Goal: Information Seeking & Learning: Learn about a topic

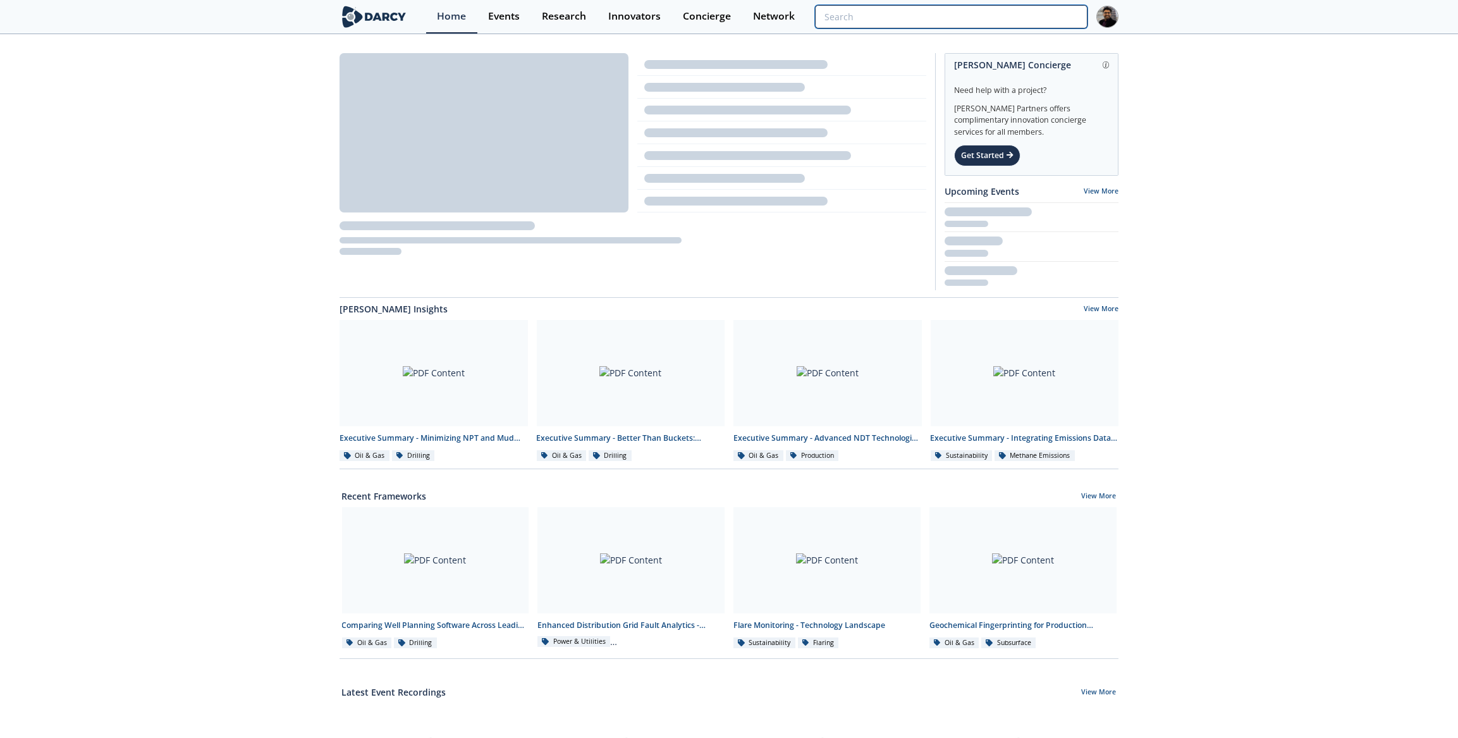
click at [1006, 20] on input "search" at bounding box center [951, 16] width 272 height 23
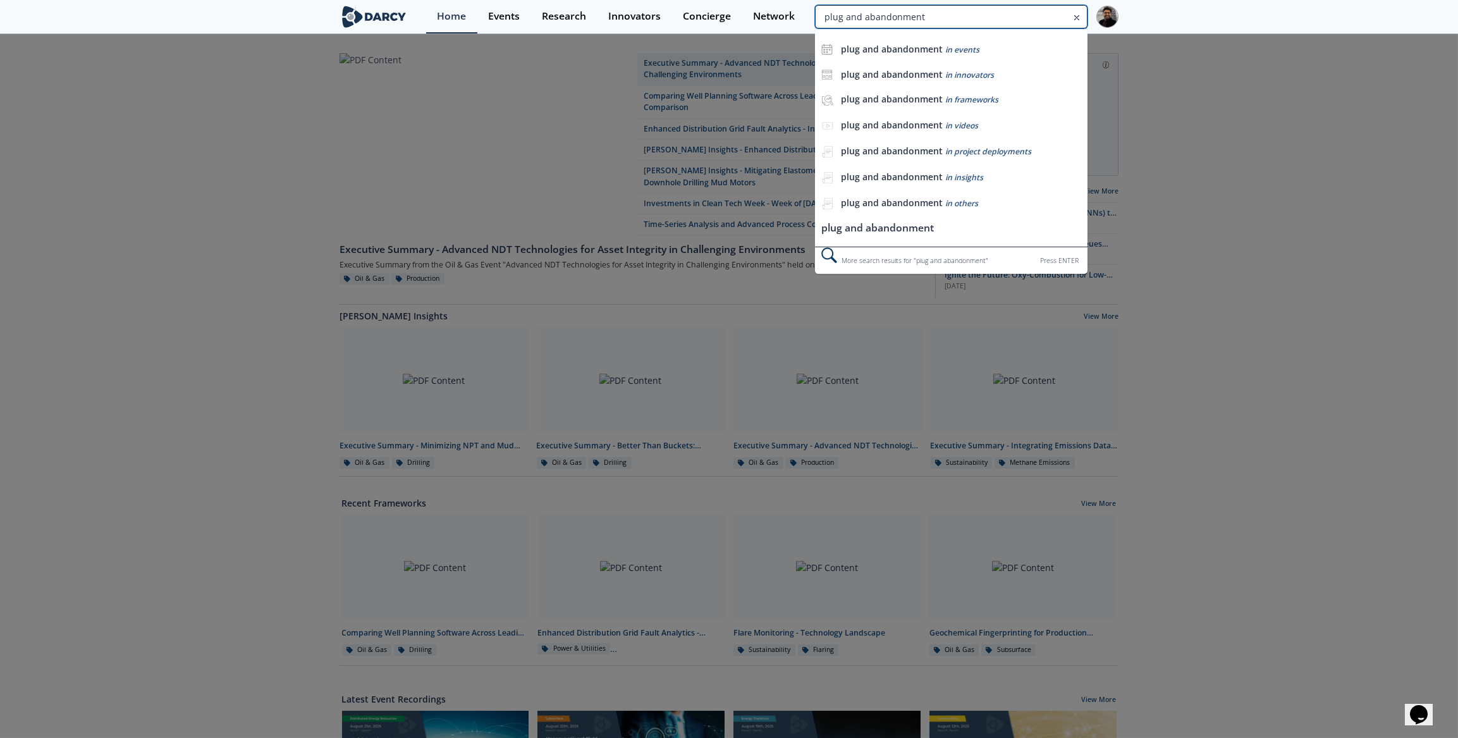
type input "plug and abandonment"
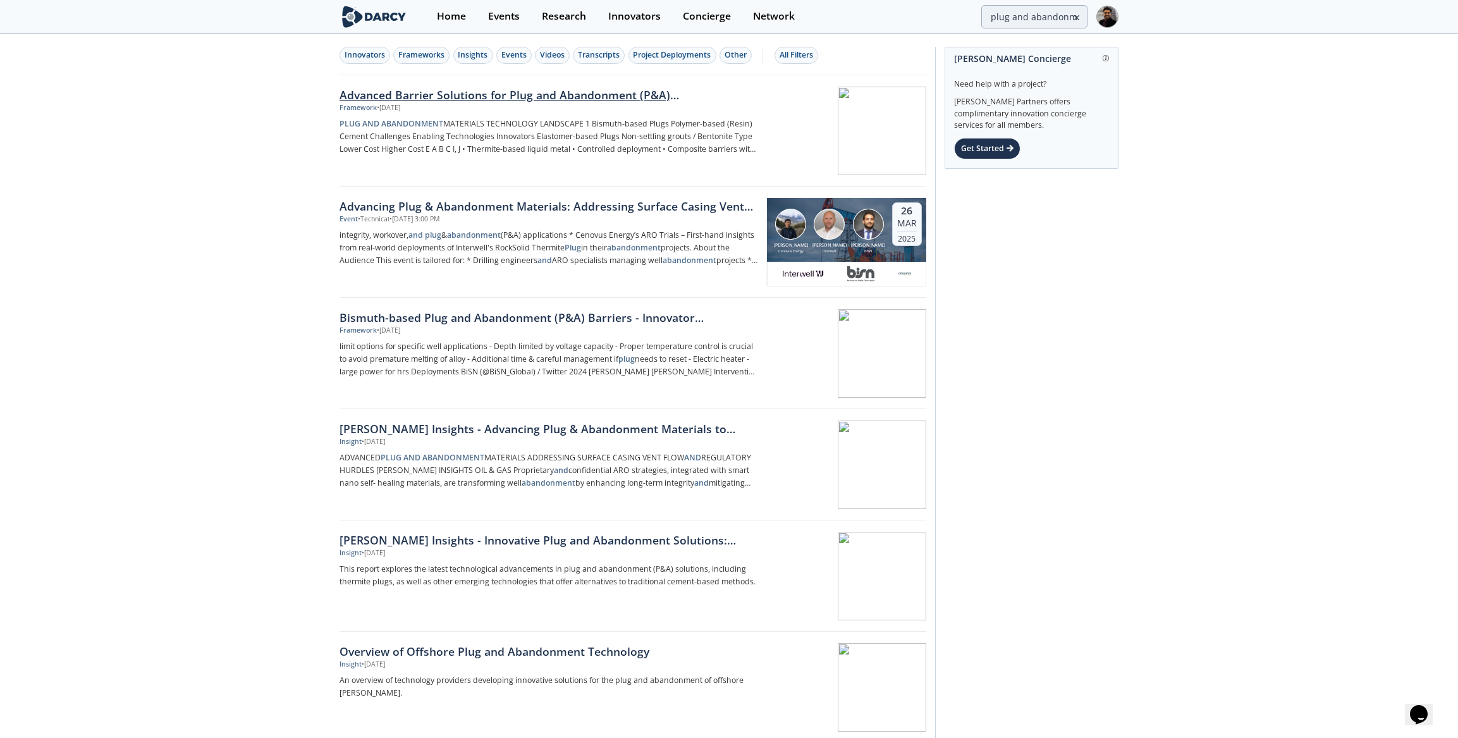
click at [706, 123] on p "PLUG AND ABANDONMENT MATERIALS TECHNOLOGY LANDSCAPE 1 Bismuth-based Plugs Polym…" at bounding box center [548, 137] width 418 height 38
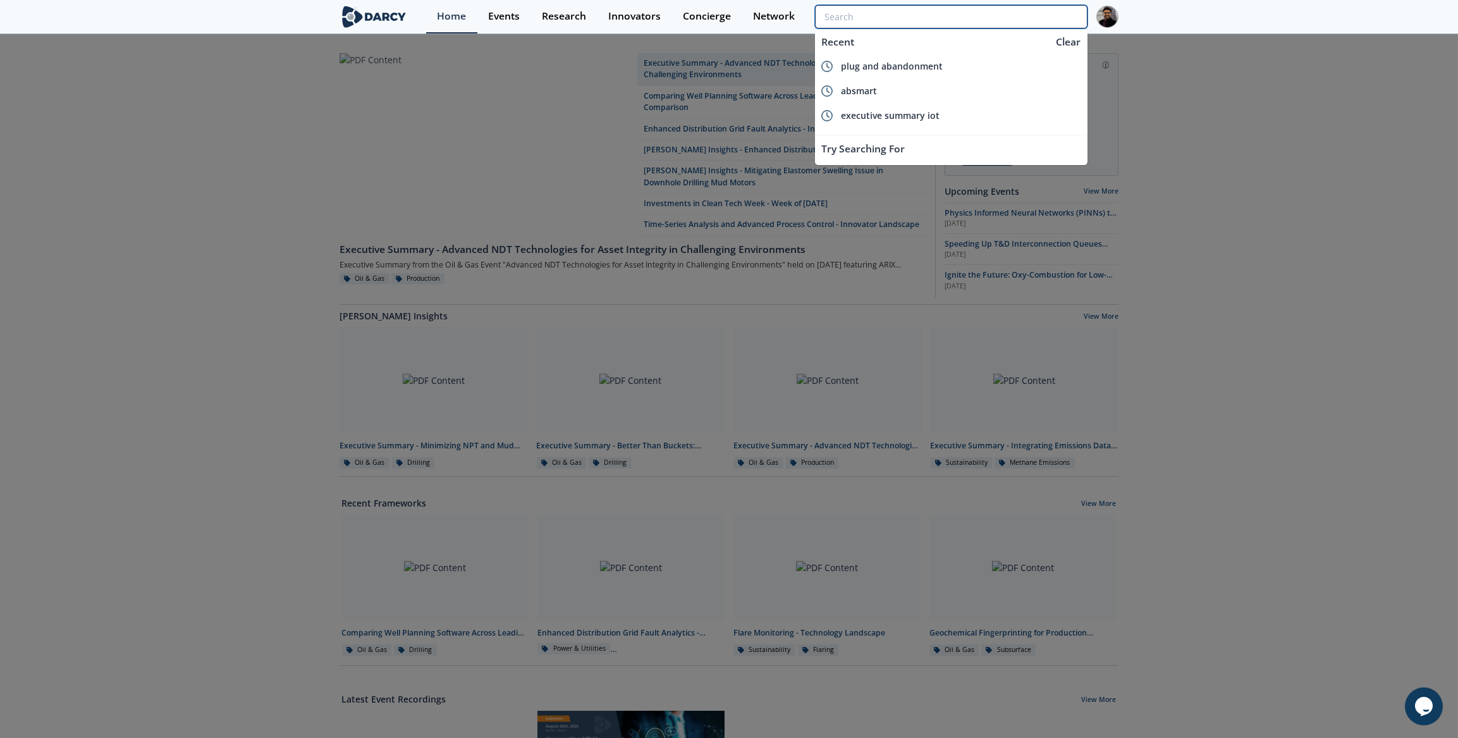
click at [1016, 12] on input "search" at bounding box center [951, 16] width 272 height 23
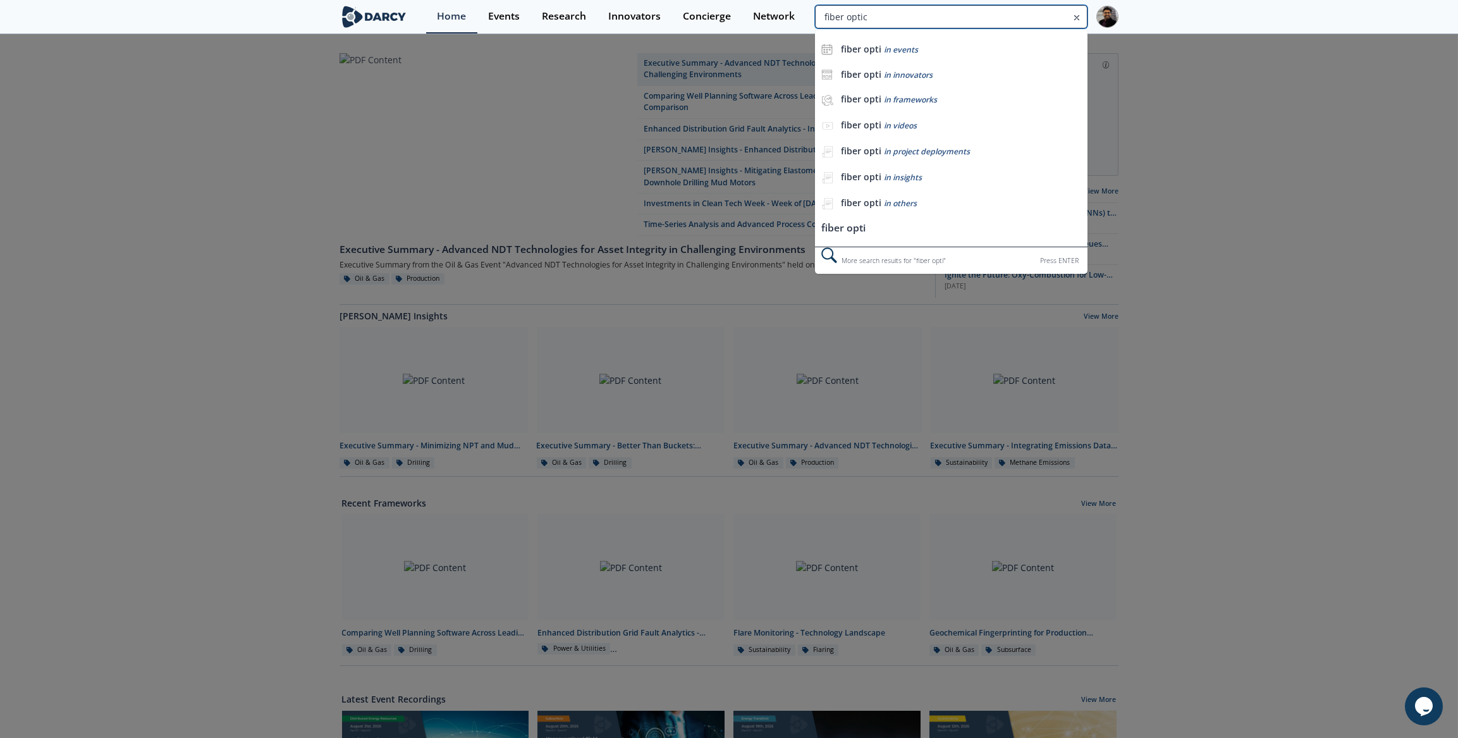
type input "fiber optic"
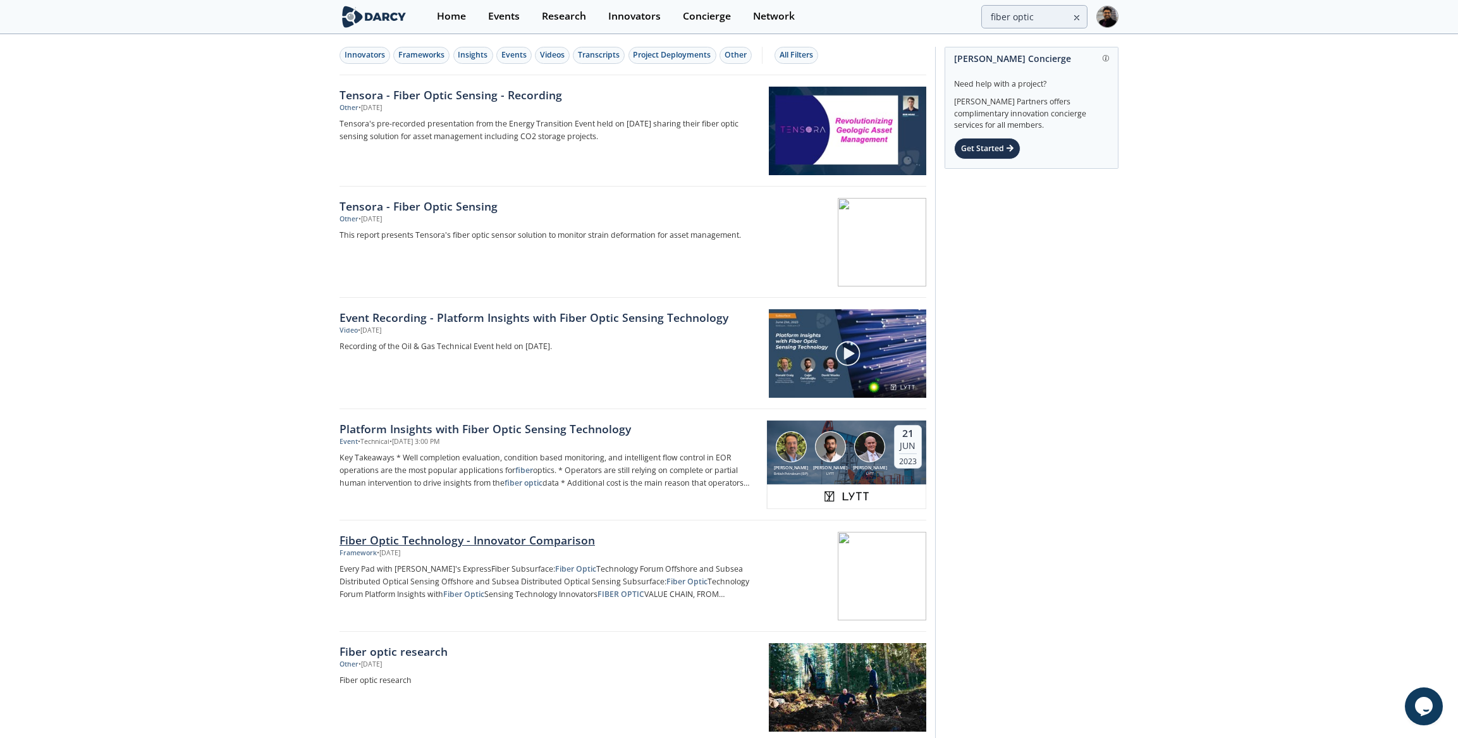
click at [417, 542] on div "Fiber Optic Technology - Innovator Comparison" at bounding box center [548, 540] width 418 height 16
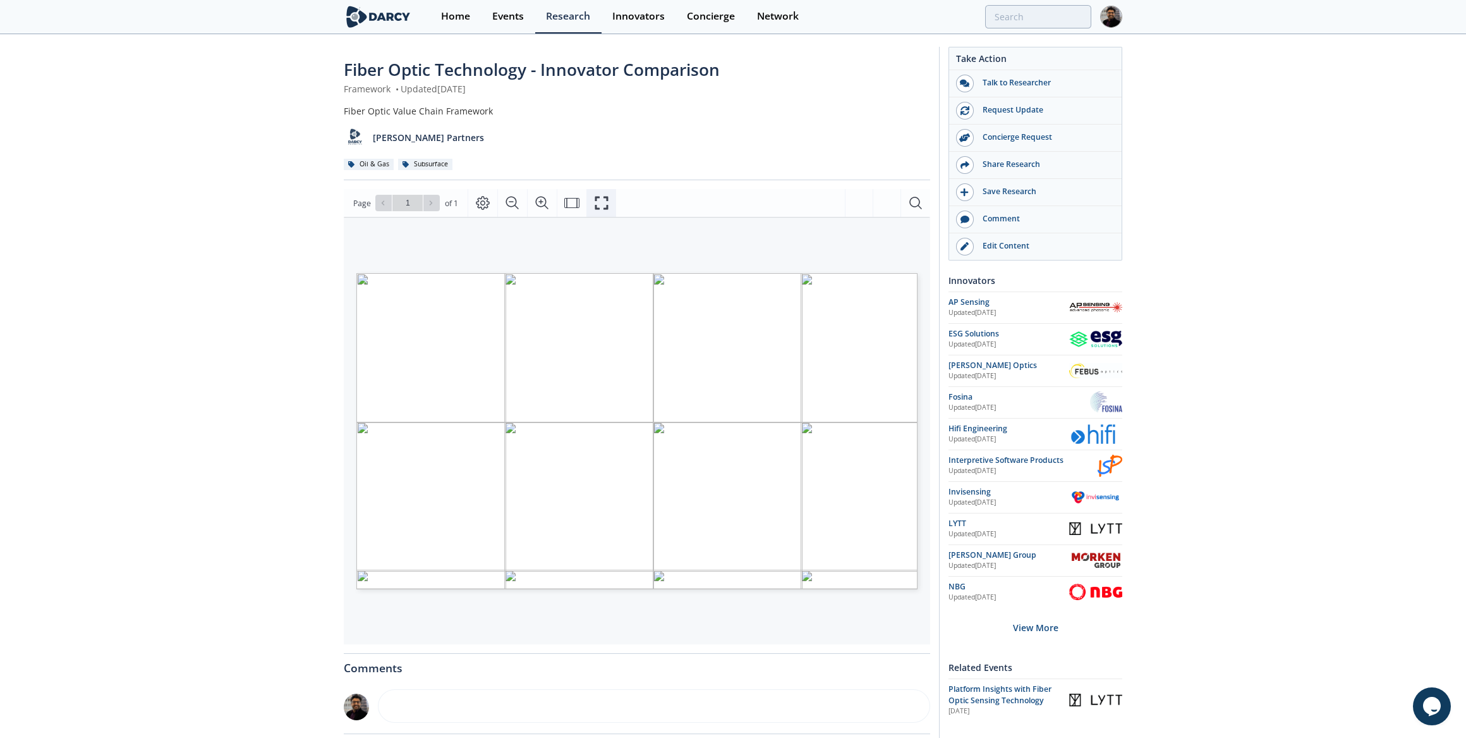
click at [595, 204] on icon "Fullscreen" at bounding box center [601, 202] width 15 height 15
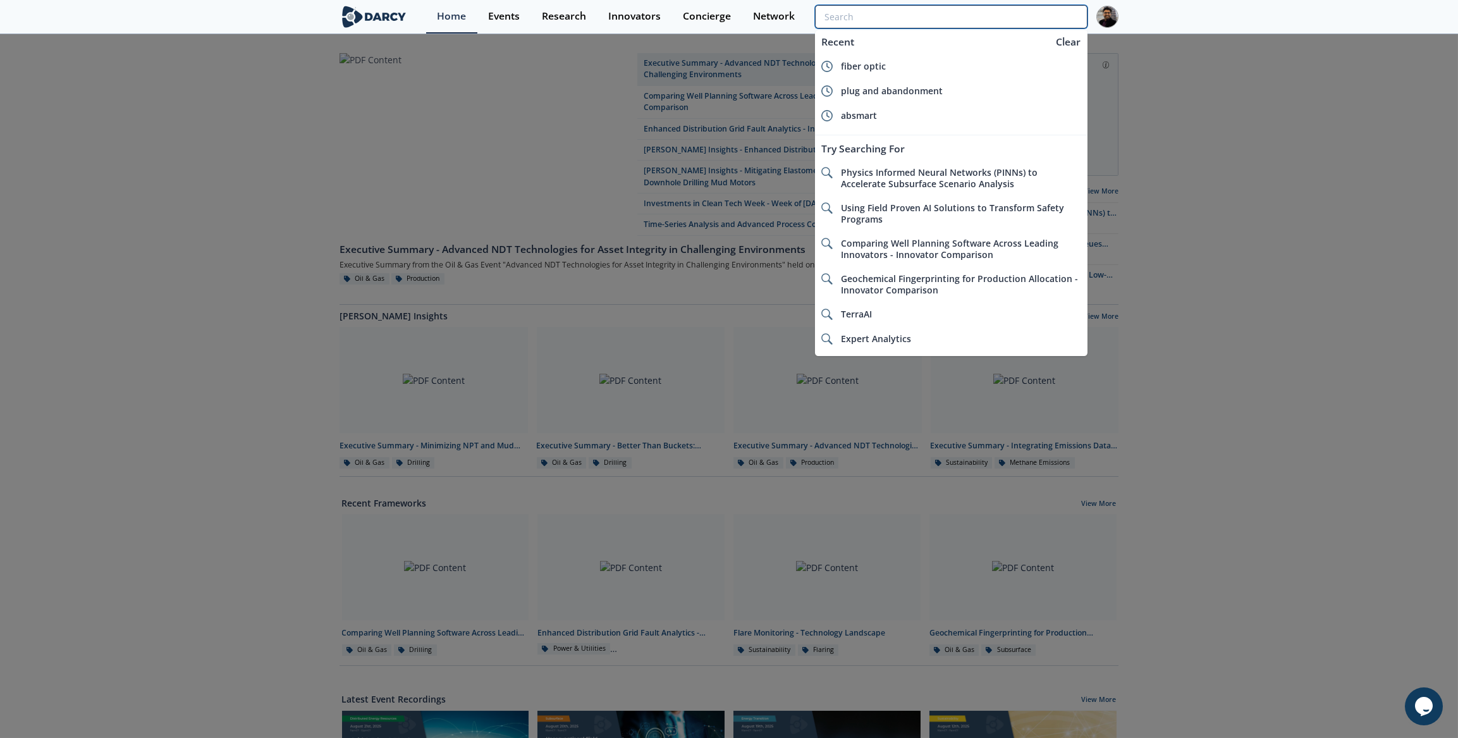
click at [1021, 18] on input "search" at bounding box center [951, 16] width 272 height 23
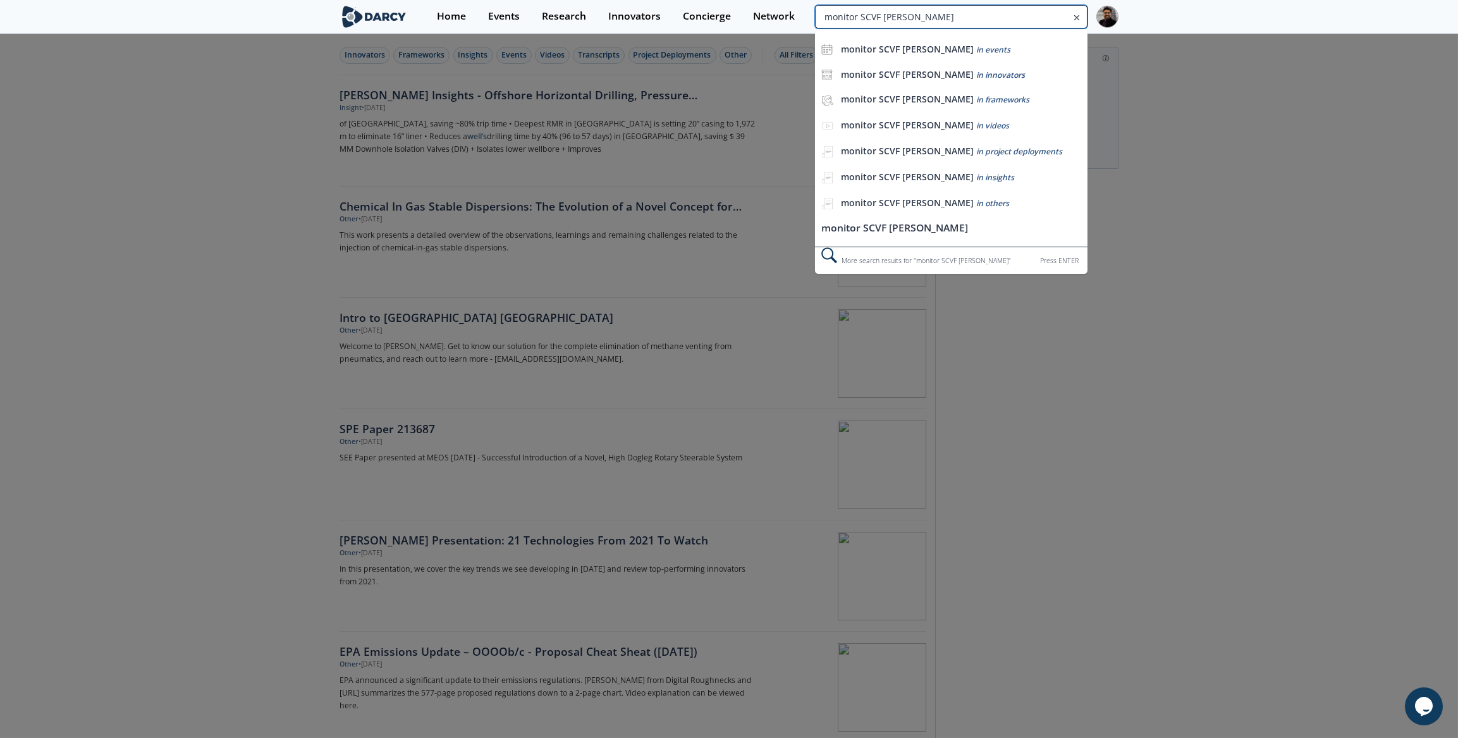
click at [1039, 12] on input "monitor SCVF [PERSON_NAME]" at bounding box center [951, 16] width 272 height 23
click at [848, 18] on input "monitor SCVF wells" at bounding box center [951, 16] width 272 height 23
drag, startPoint x: 858, startPoint y: 15, endPoint x: 965, endPoint y: 8, distance: 106.5
click at [965, 8] on input "monitor SCVF wells" at bounding box center [951, 16] width 272 height 23
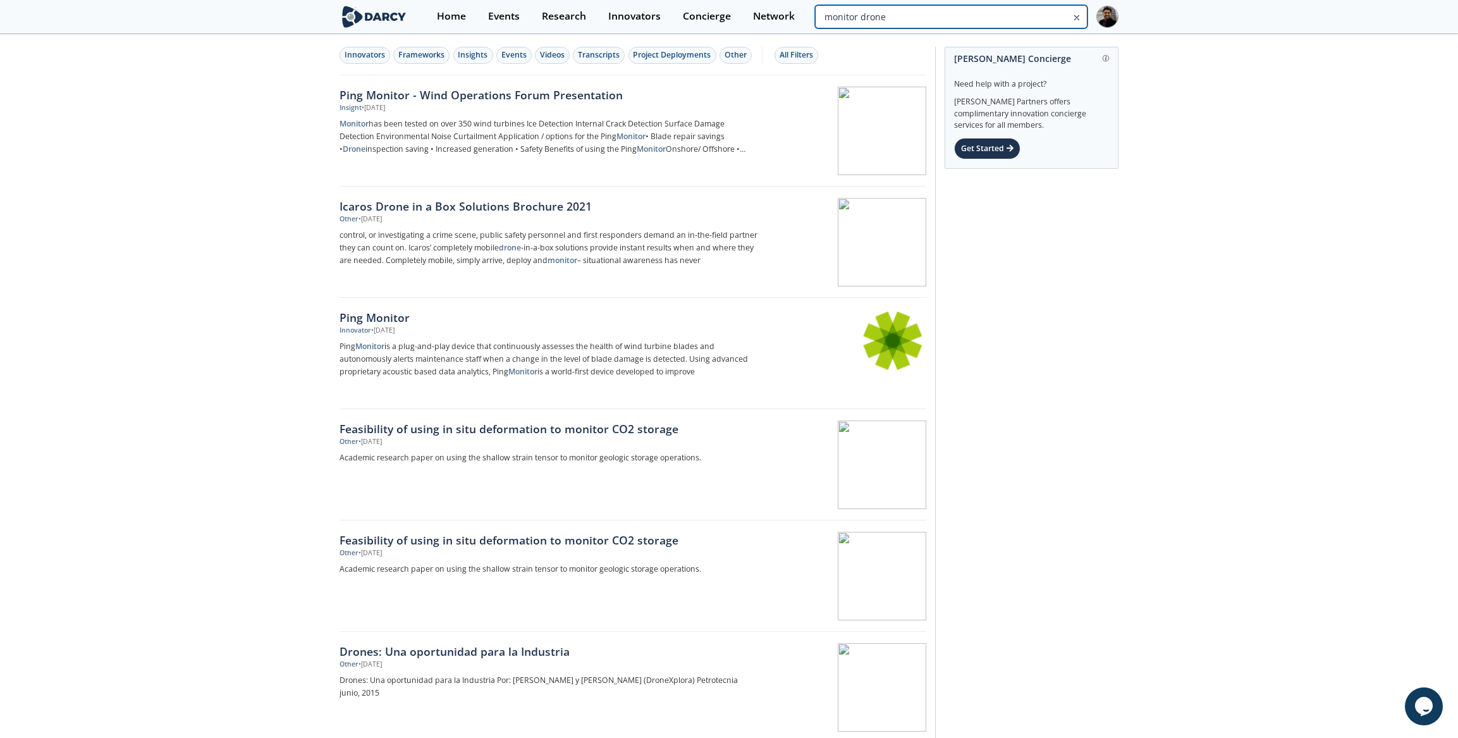
click at [1016, 15] on input "monitor drone" at bounding box center [951, 16] width 272 height 23
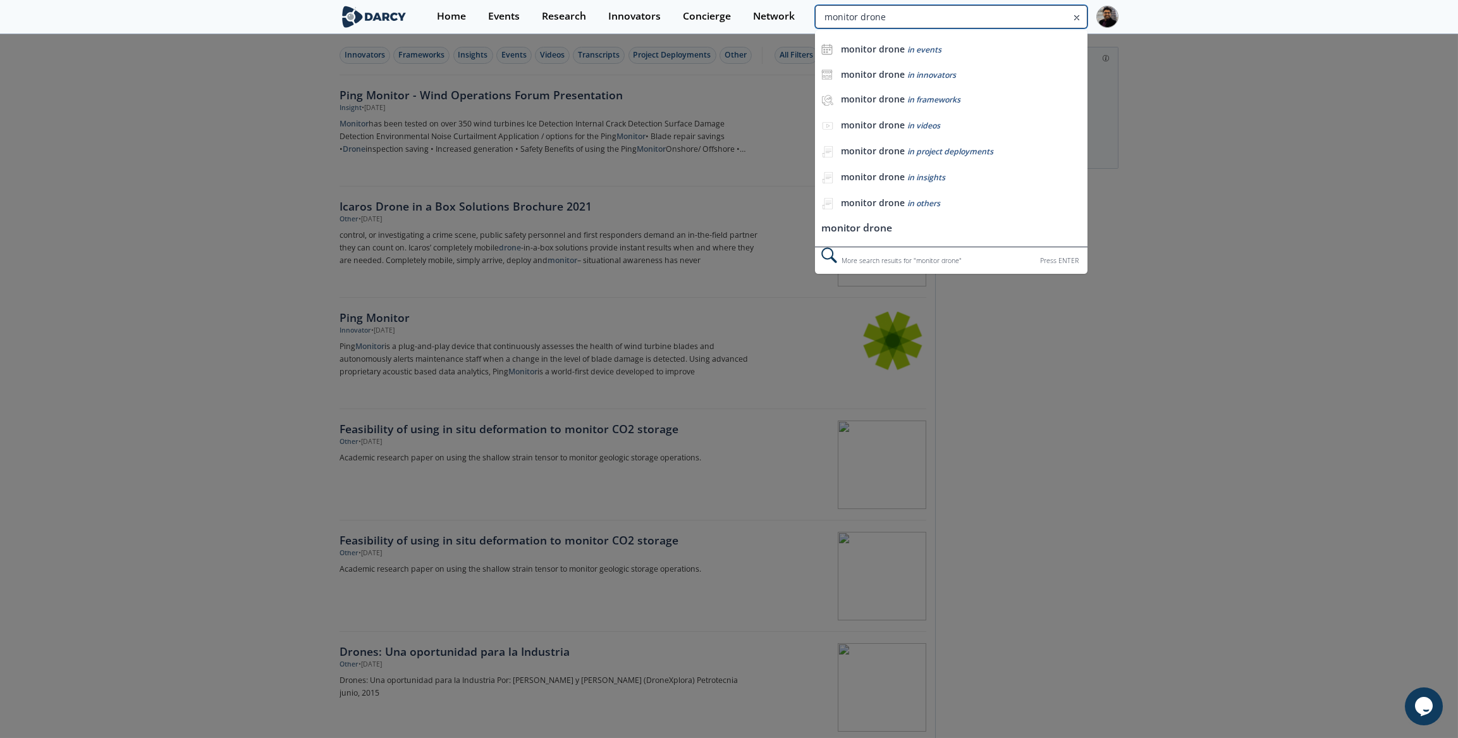
click at [1016, 15] on input "monitor drone" at bounding box center [951, 16] width 272 height 23
type input "SAWBACK"
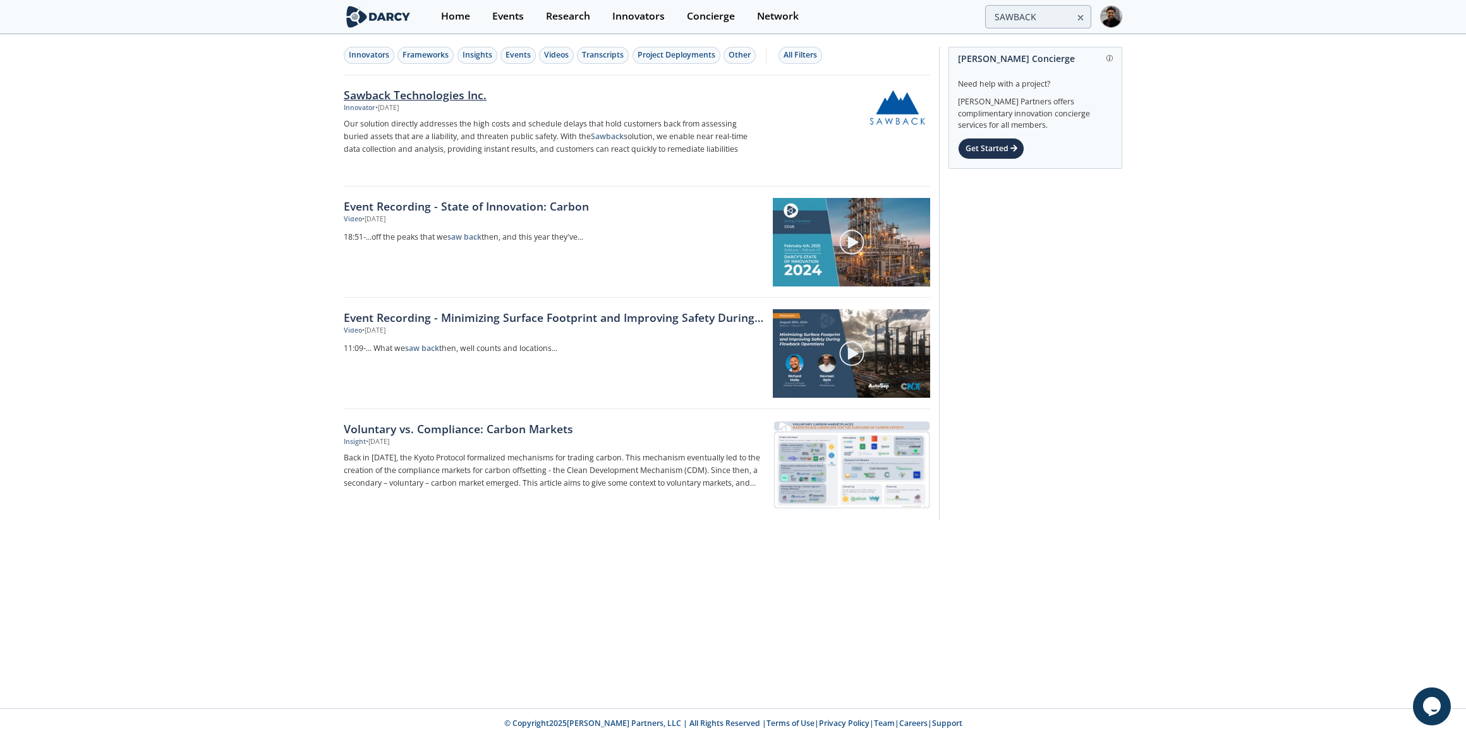
click at [437, 123] on p "Our solution directly addresses the high costs and schedule delays that hold cu…" at bounding box center [553, 137] width 418 height 38
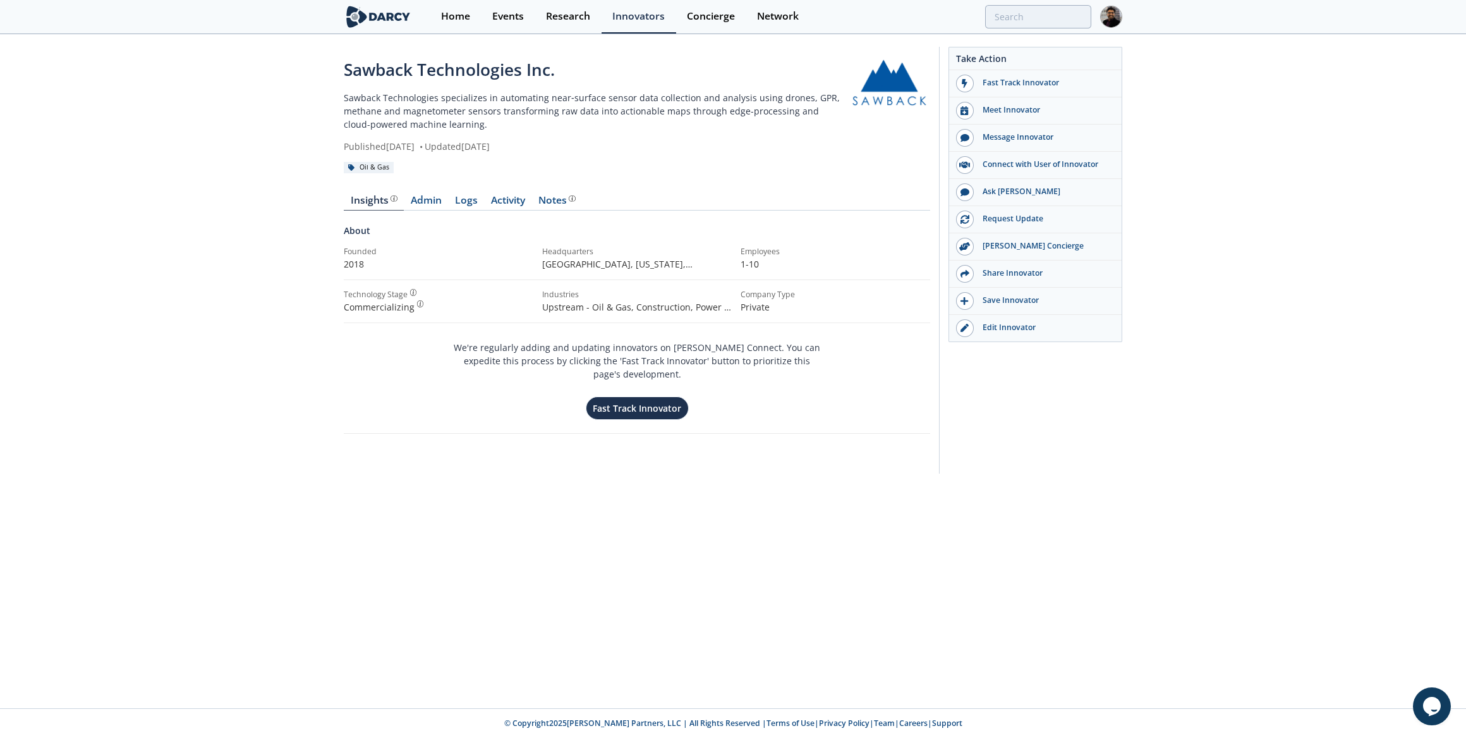
click at [545, 97] on p "Sawback Technologies specializes in automating near‑surface sensor data collect…" at bounding box center [596, 111] width 504 height 40
drag, startPoint x: 495, startPoint y: 96, endPoint x: 497, endPoint y: 109, distance: 13.4
click at [497, 109] on p "Sawback Technologies specializes in automating near‑surface sensor data collect…" at bounding box center [596, 111] width 504 height 40
drag, startPoint x: 497, startPoint y: 109, endPoint x: 468, endPoint y: 109, distance: 29.1
copy p "automating near‑surface sensor data collection and analysis using drones, GPR, …"
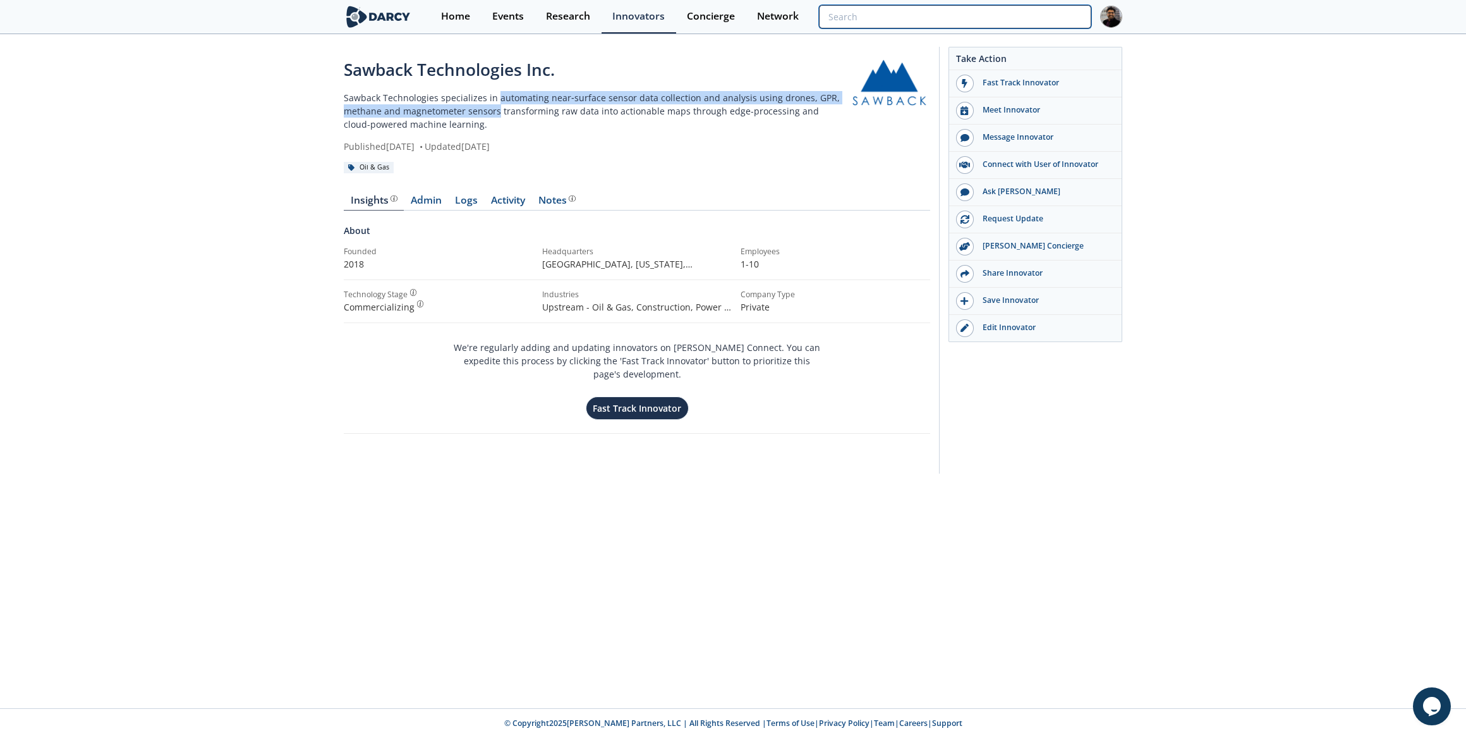
click at [992, 6] on input "search" at bounding box center [955, 16] width 272 height 23
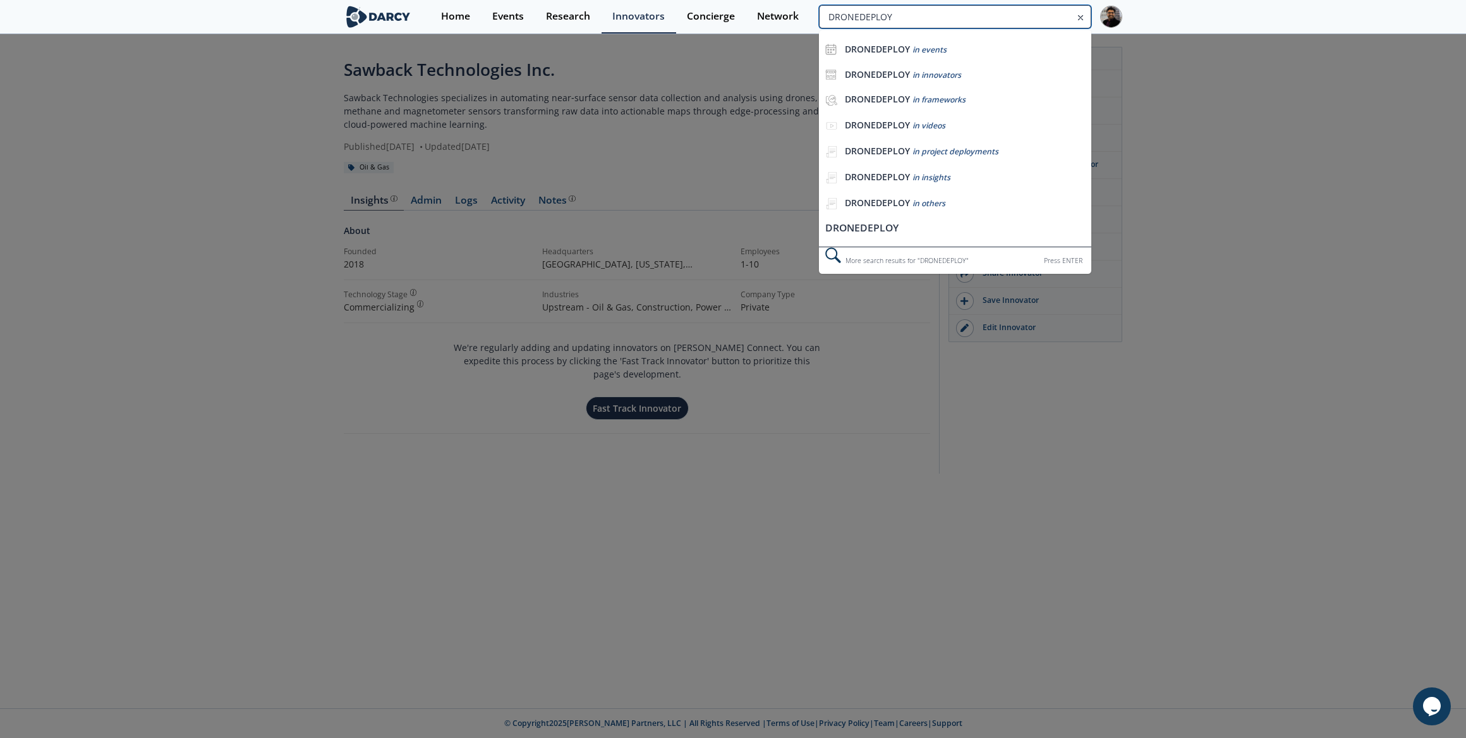
type input "DRONEDEPLOY"
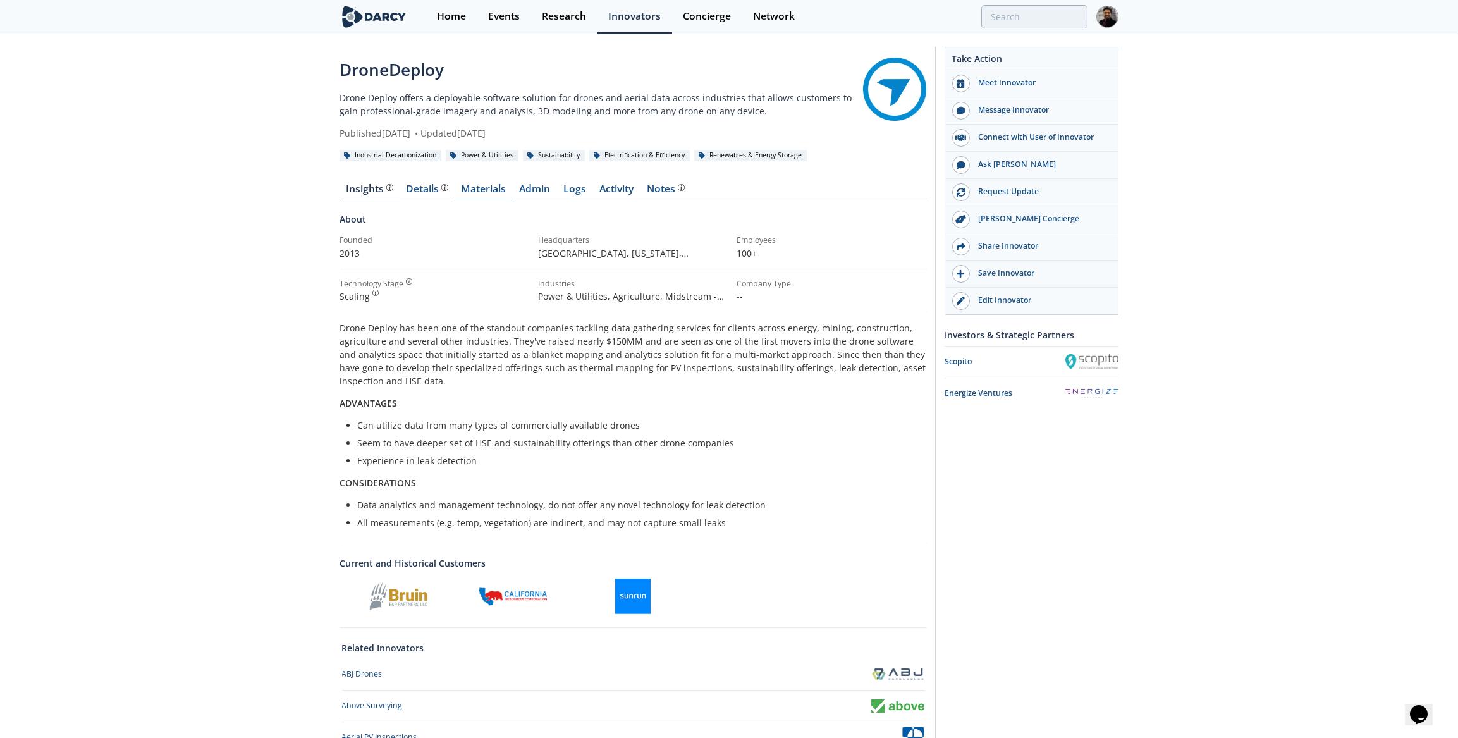
click at [475, 186] on link "Materials" at bounding box center [483, 191] width 58 height 15
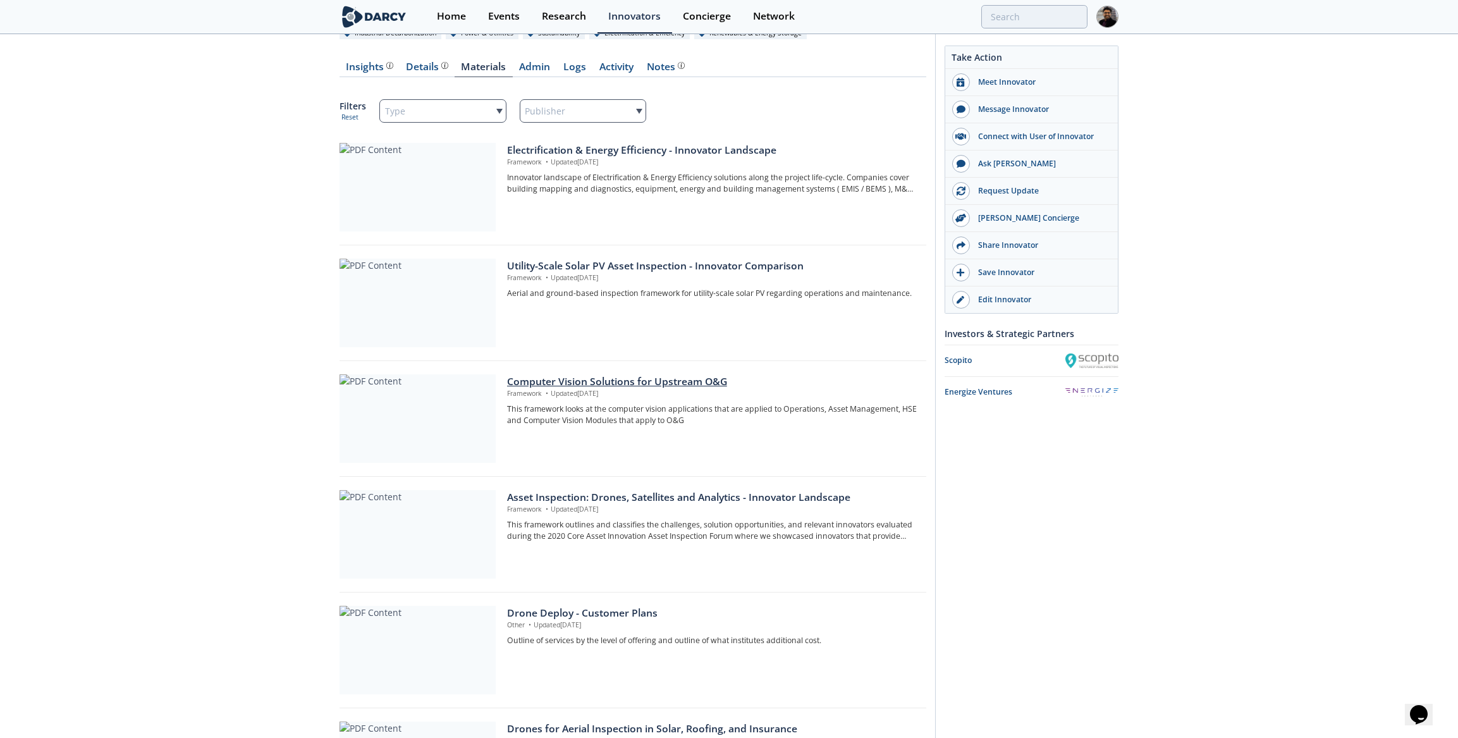
scroll to position [172, 0]
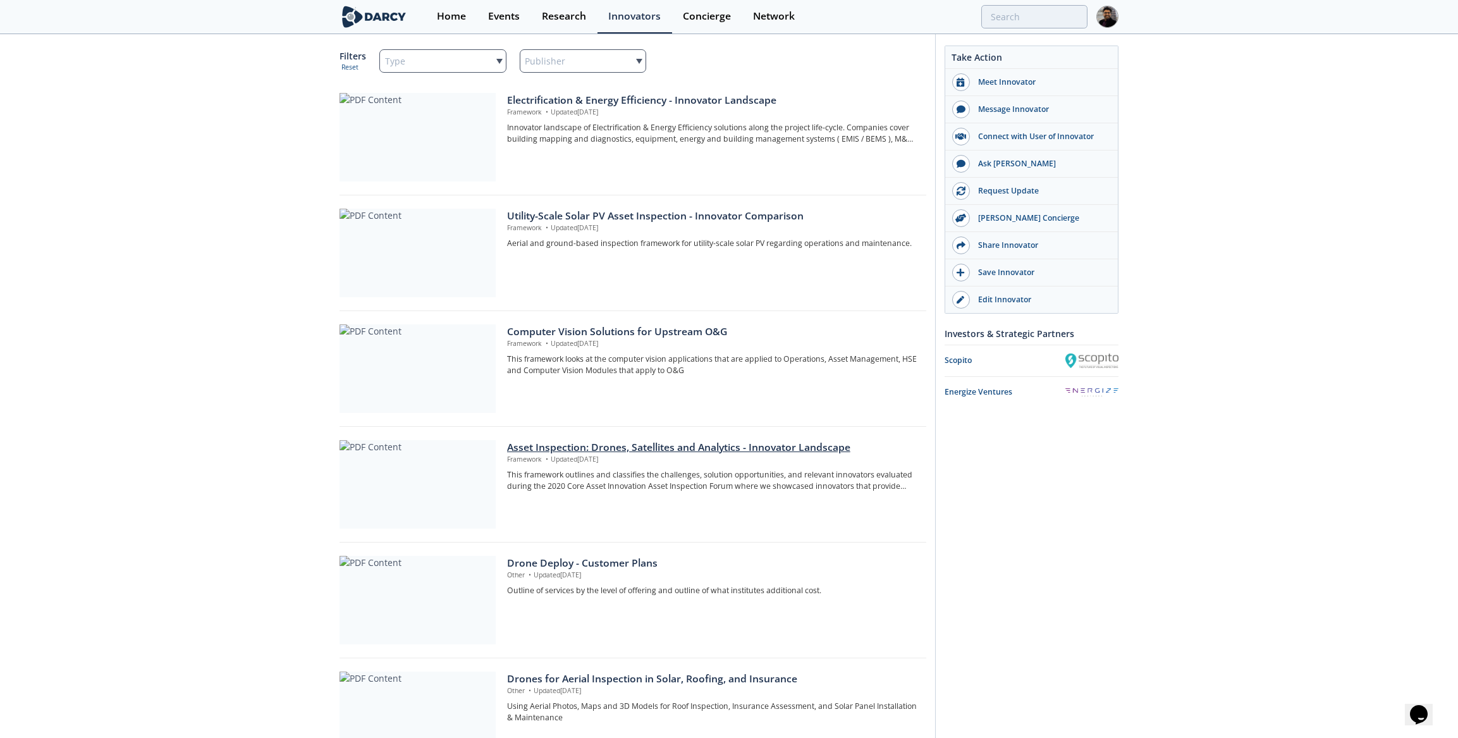
click at [485, 470] on div at bounding box center [417, 484] width 156 height 88
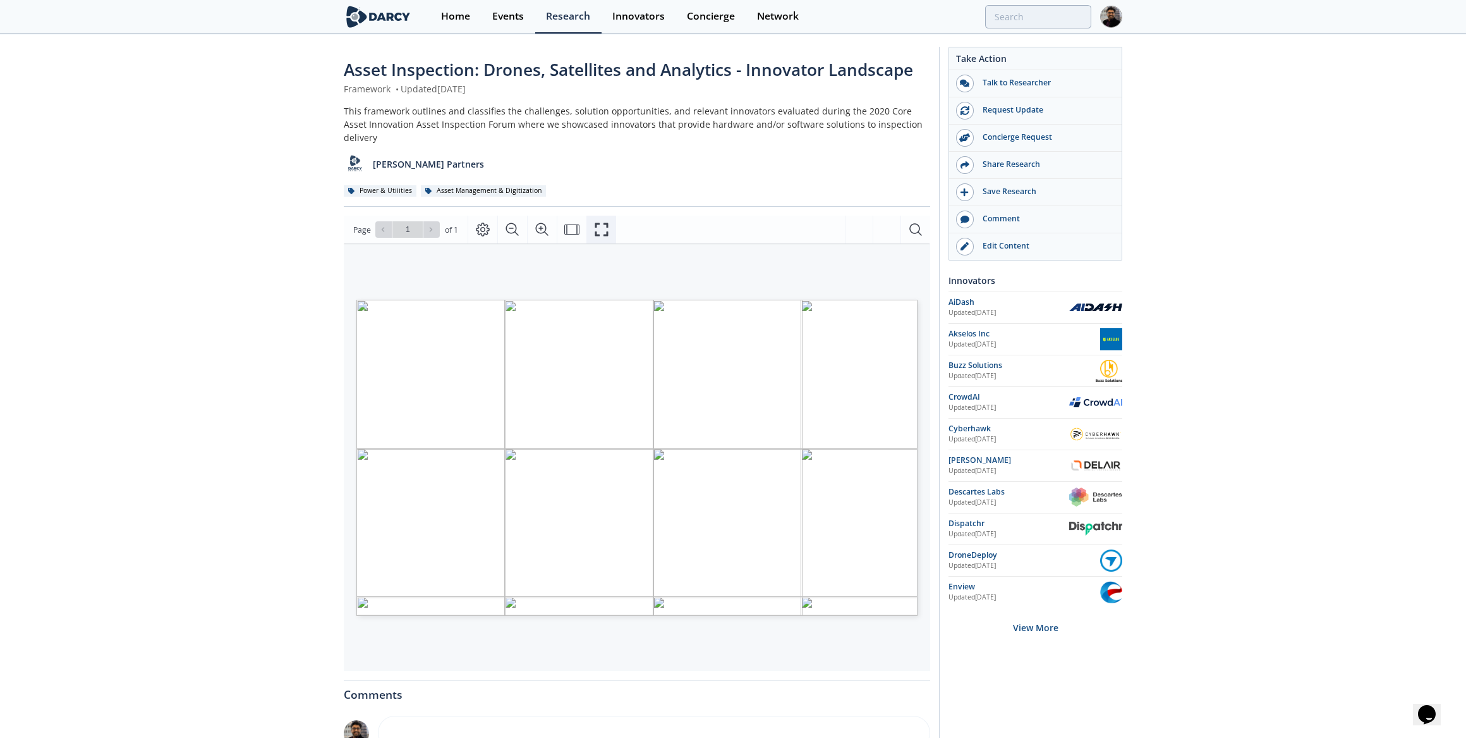
click at [596, 222] on icon "Fullscreen" at bounding box center [601, 229] width 15 height 15
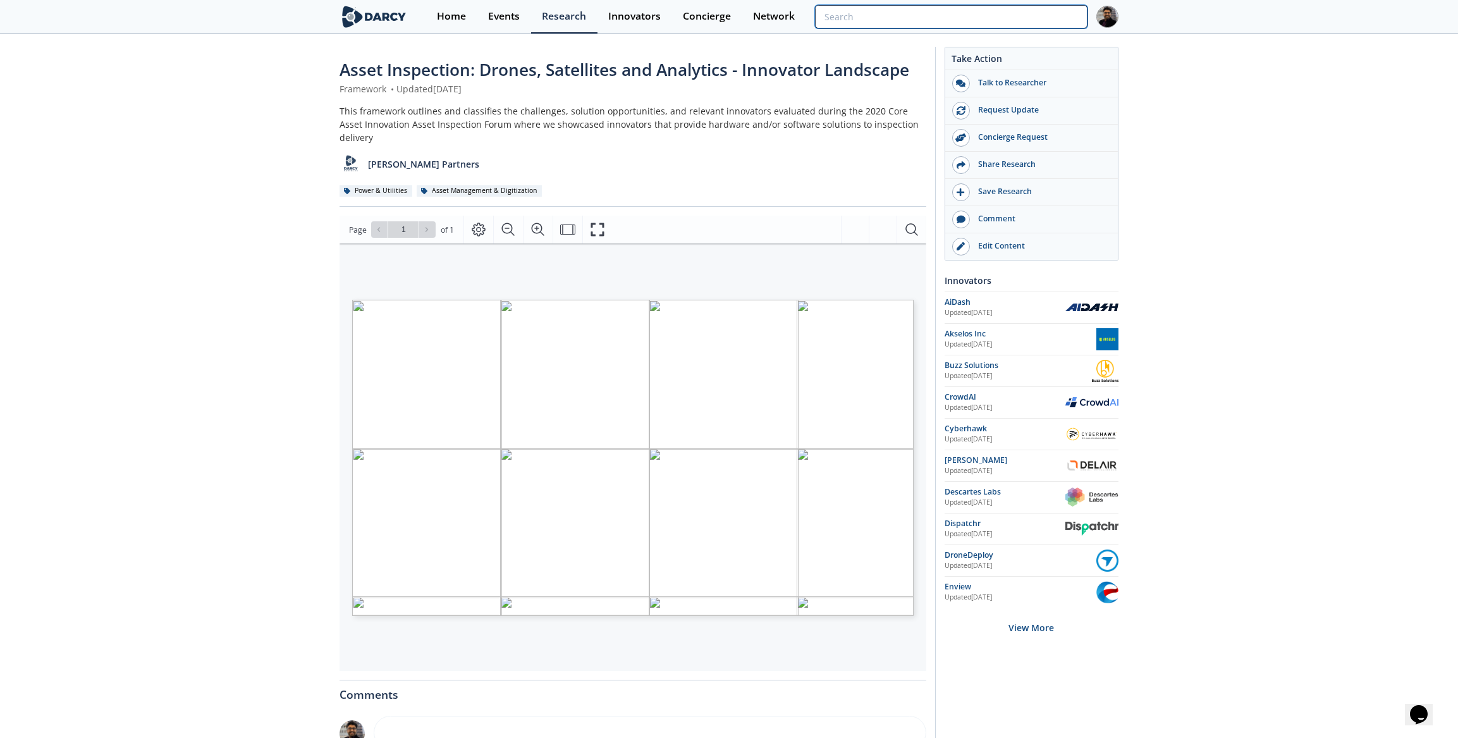
click at [1037, 16] on input "search" at bounding box center [951, 16] width 272 height 23
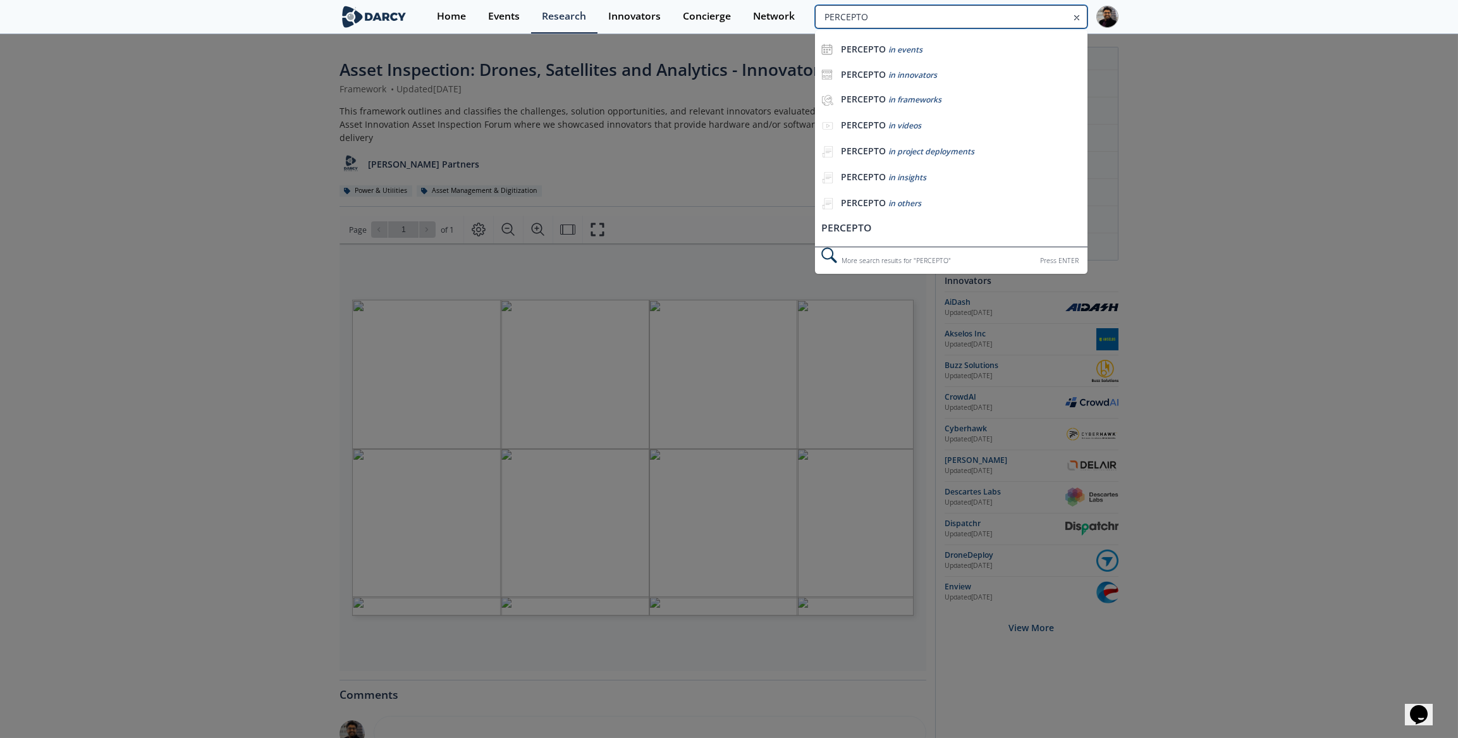
type input "PERCEPTO"
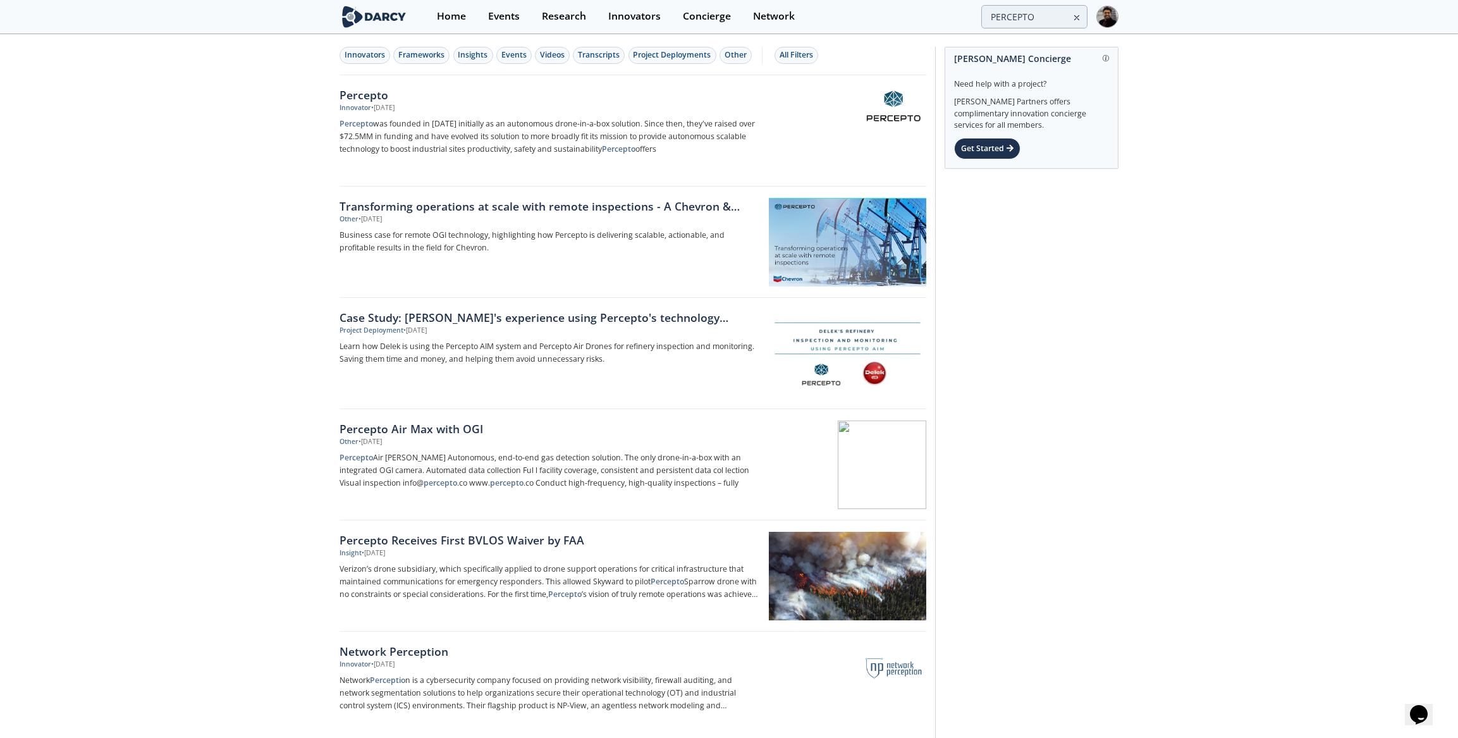
click at [508, 145] on p "Percepto was founded in [DATE] initially as an autonomous drone-in-a-box soluti…" at bounding box center [548, 137] width 418 height 38
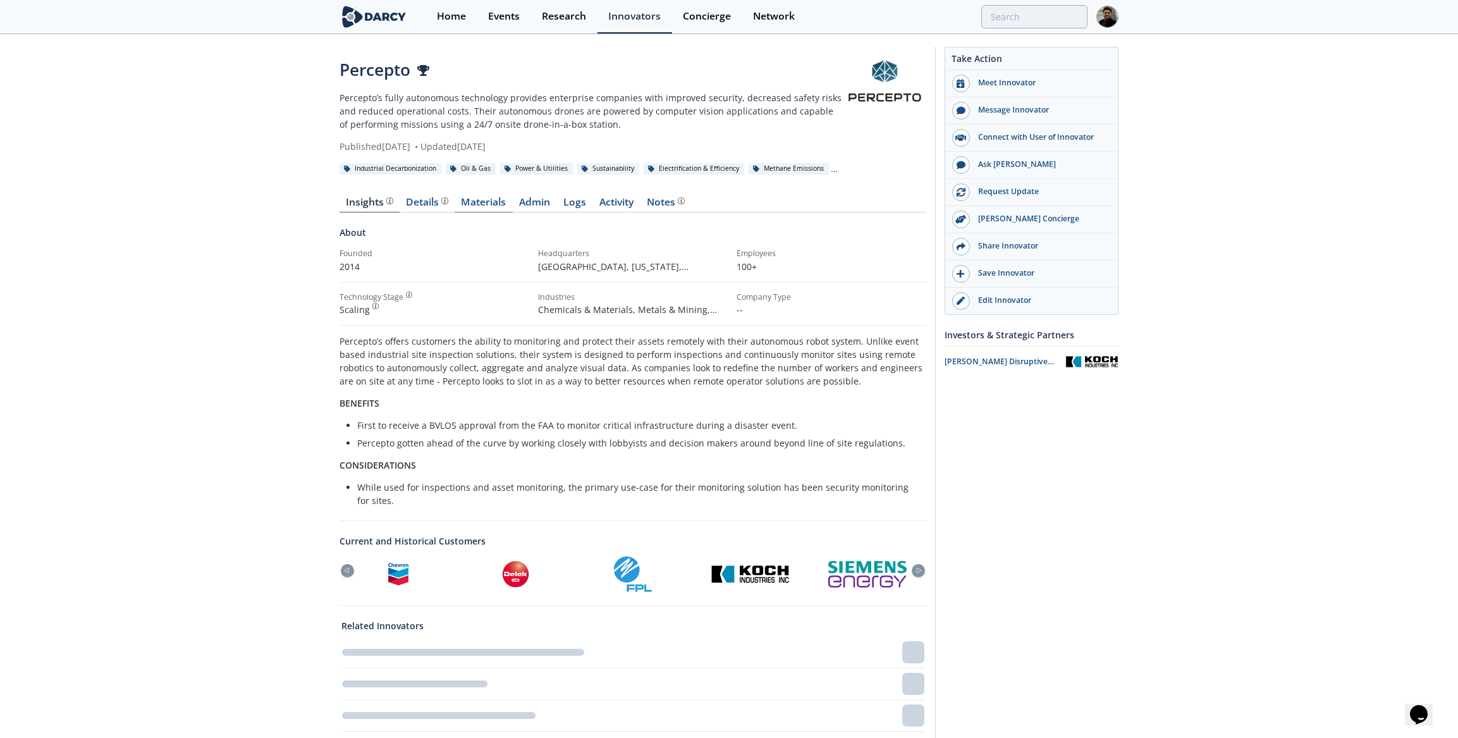
click at [481, 205] on link "Materials" at bounding box center [483, 204] width 58 height 15
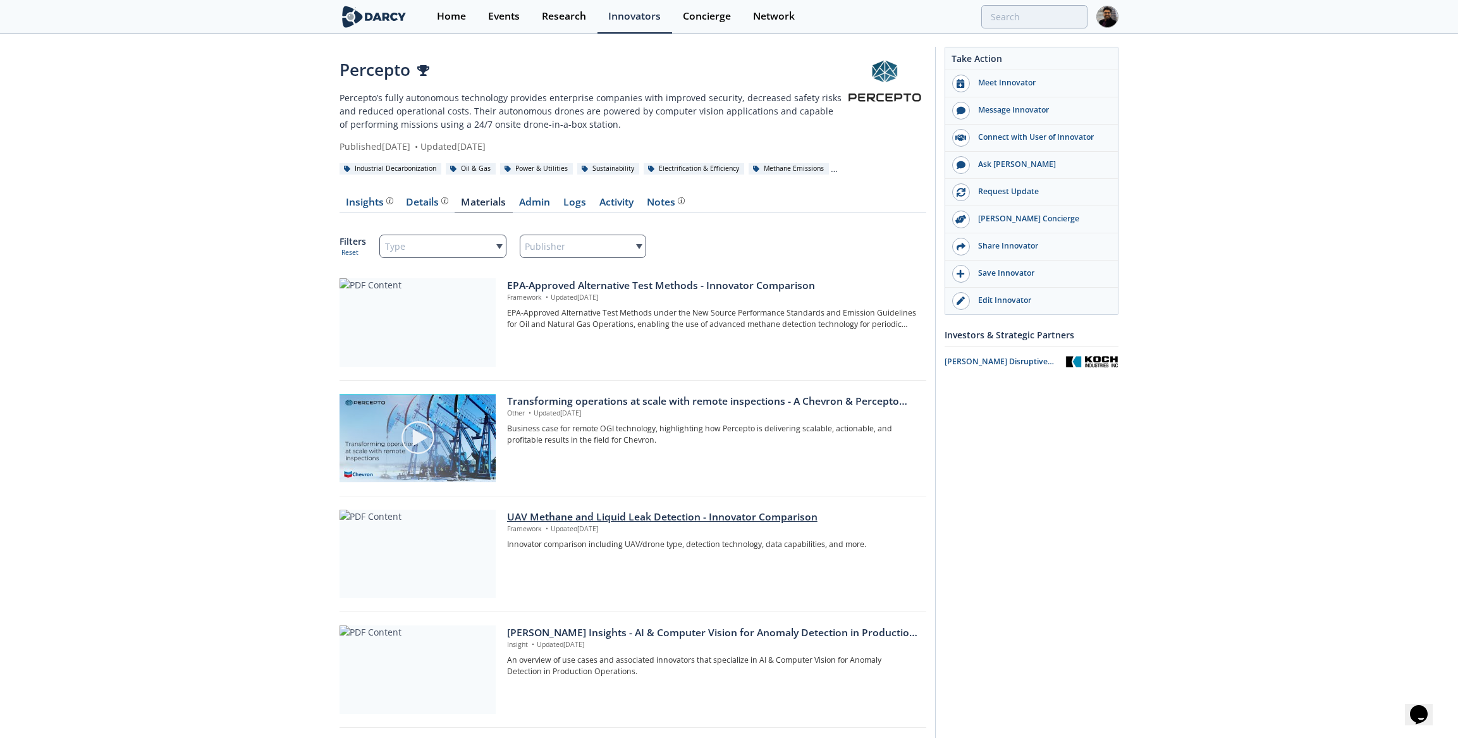
click at [423, 552] on div at bounding box center [417, 553] width 156 height 88
